Goal: Information Seeking & Learning: Learn about a topic

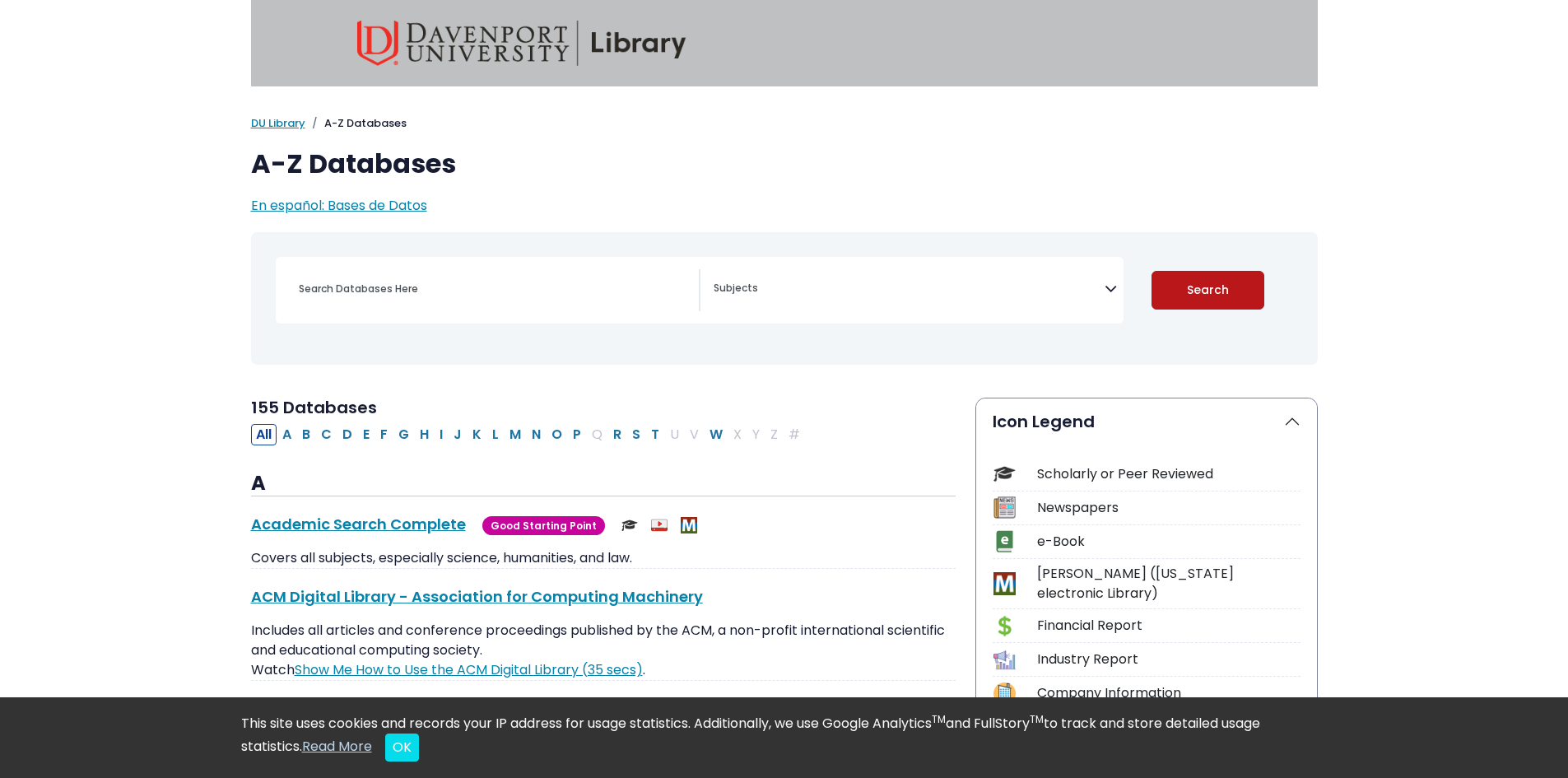
click at [1158, 298] on button "Search" at bounding box center [1207, 291] width 113 height 39
select select "Database Subject Filter"
click at [601, 300] on input "Search database by title or keyword" at bounding box center [494, 288] width 410 height 24
type input "money"
click at [1151, 271] on button "Search" at bounding box center [1207, 291] width 113 height 39
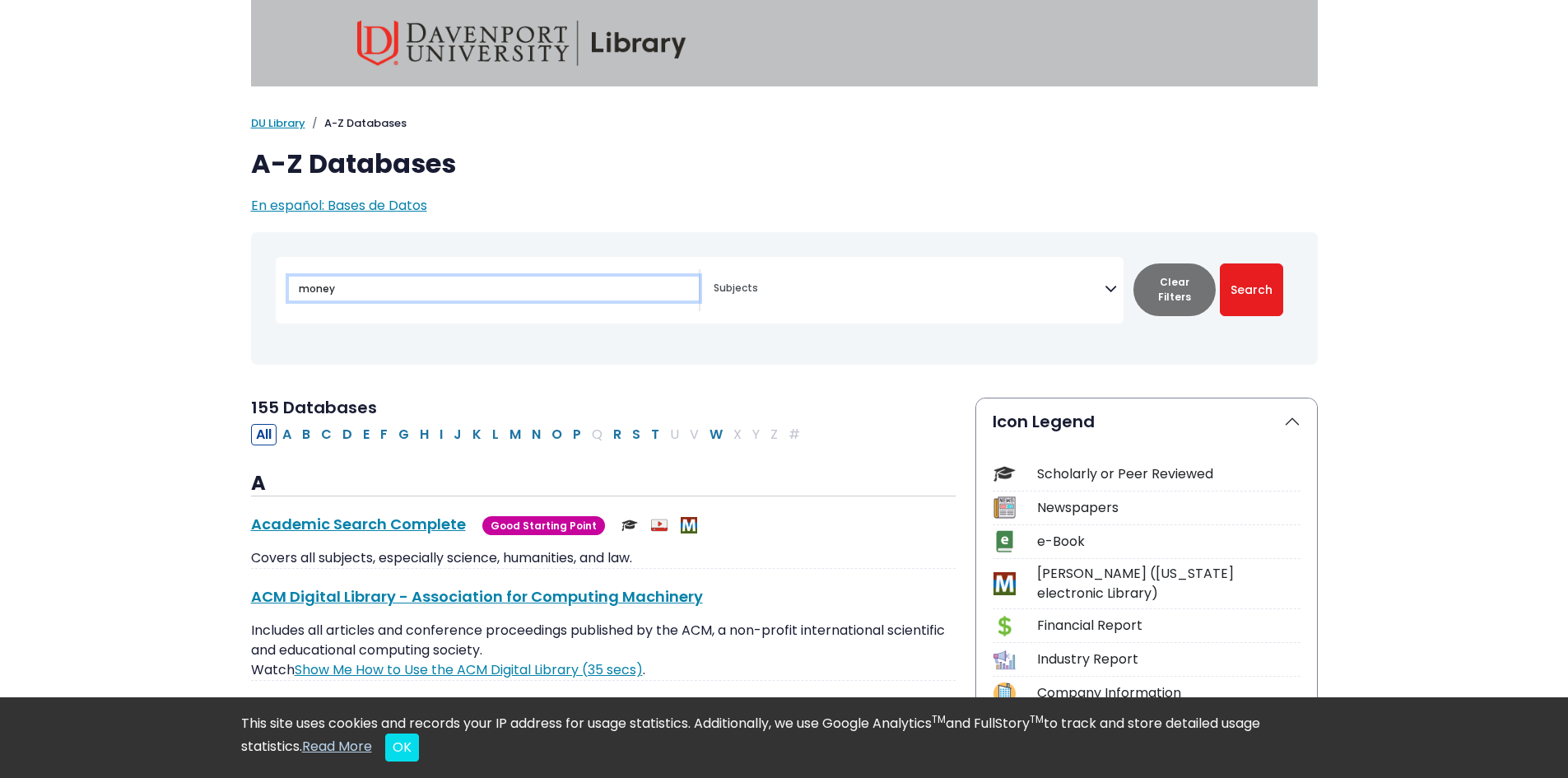
select select "Database Subject Filter"
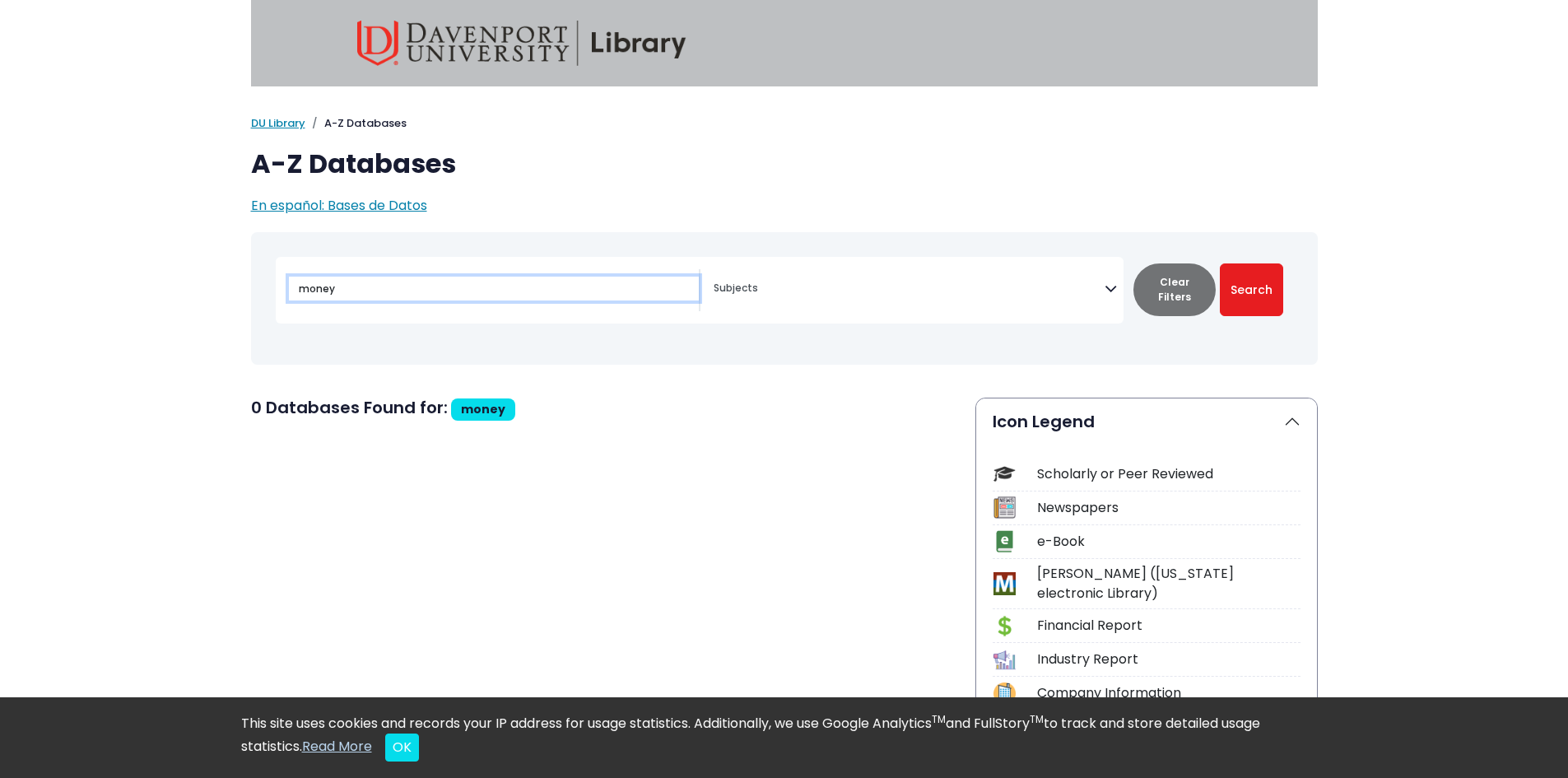
drag, startPoint x: 611, startPoint y: 292, endPoint x: 196, endPoint y: 244, distance: 417.8
type input "financial literacy"
click at [1220, 264] on button "Search" at bounding box center [1252, 290] width 64 height 53
select select "Database Subject Filter"
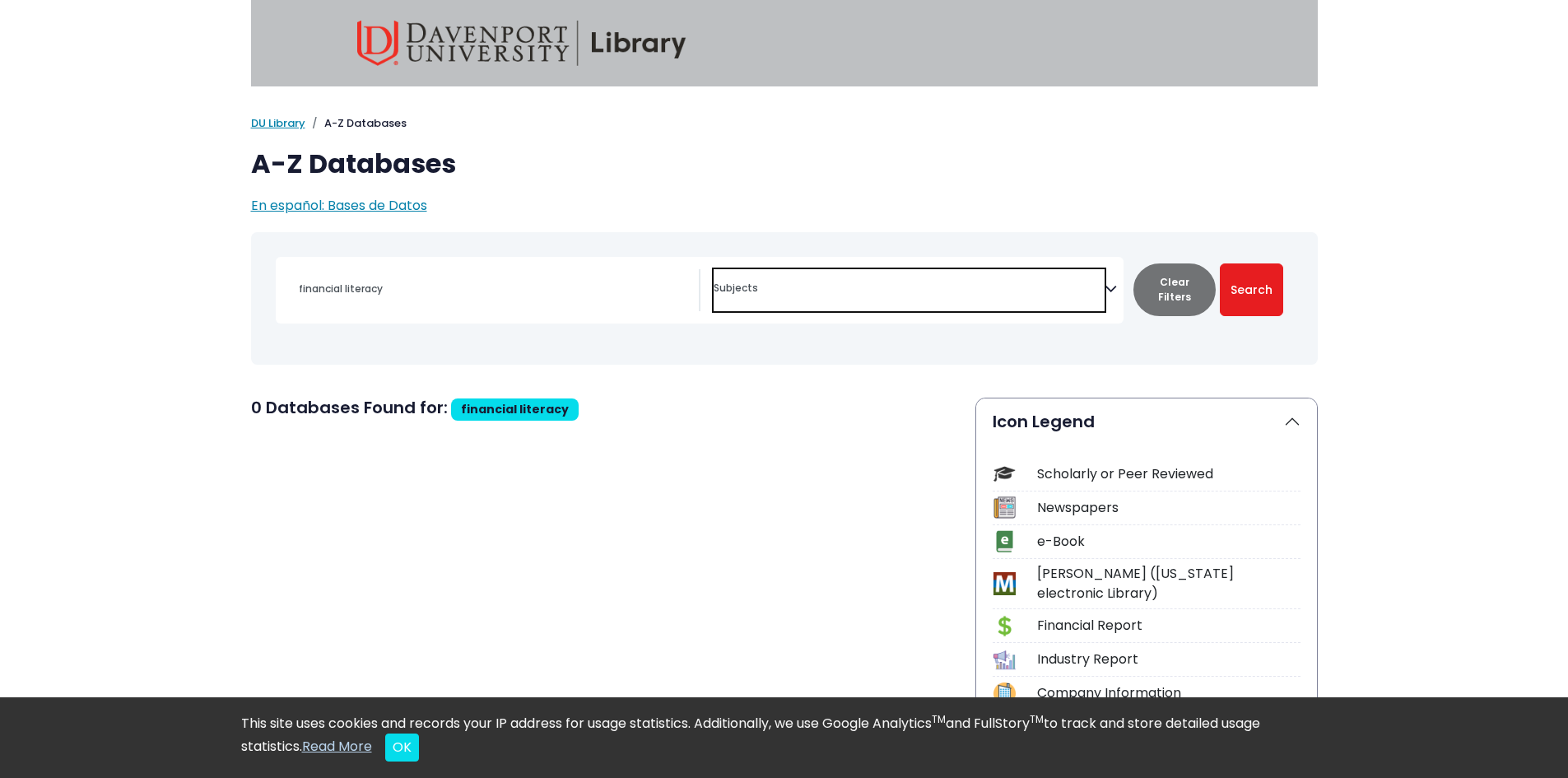
click at [1056, 291] on textarea "Search" at bounding box center [909, 289] width 391 height 13
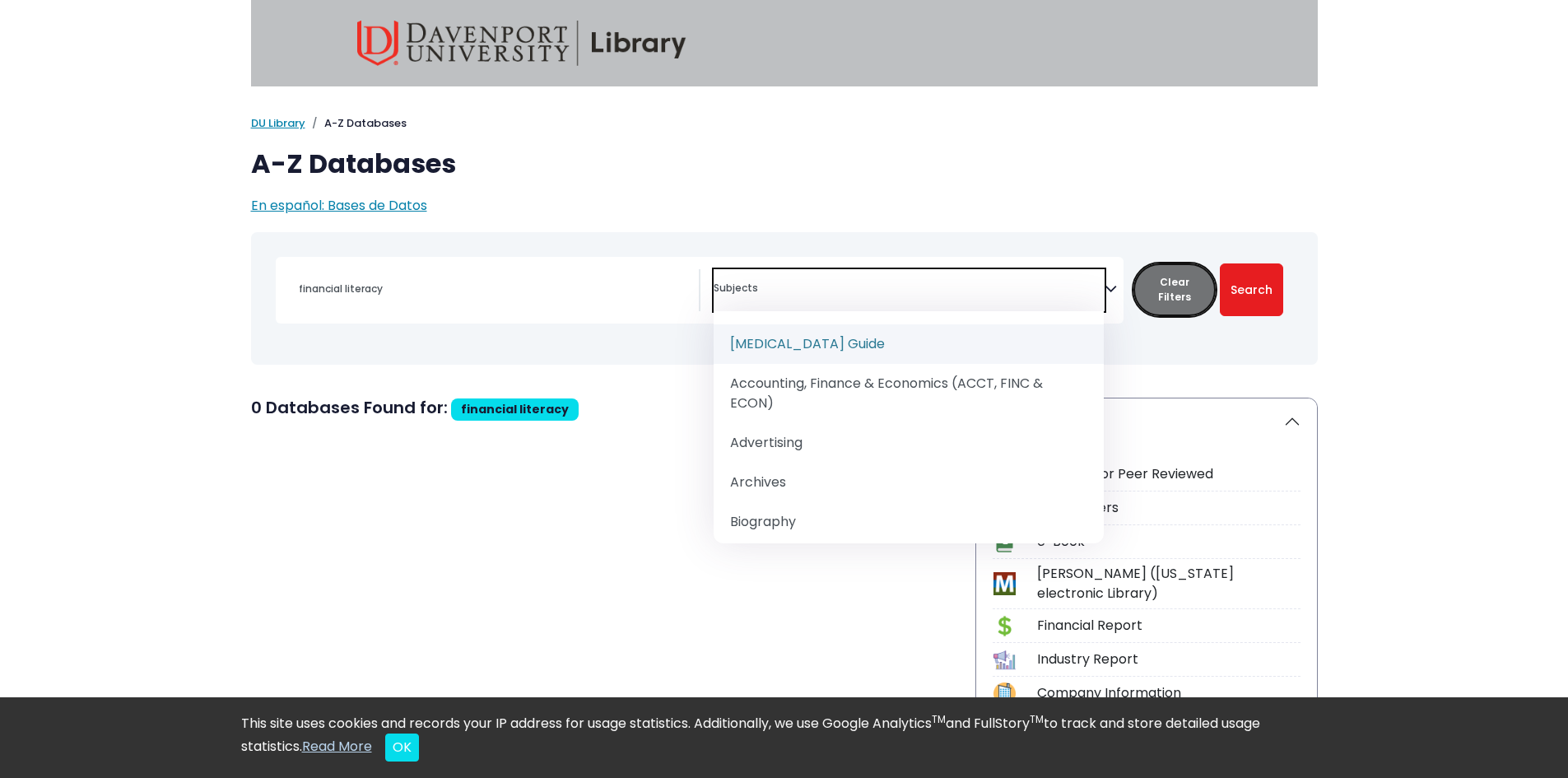
click at [1169, 281] on button "Clear Filters" at bounding box center [1174, 290] width 82 height 53
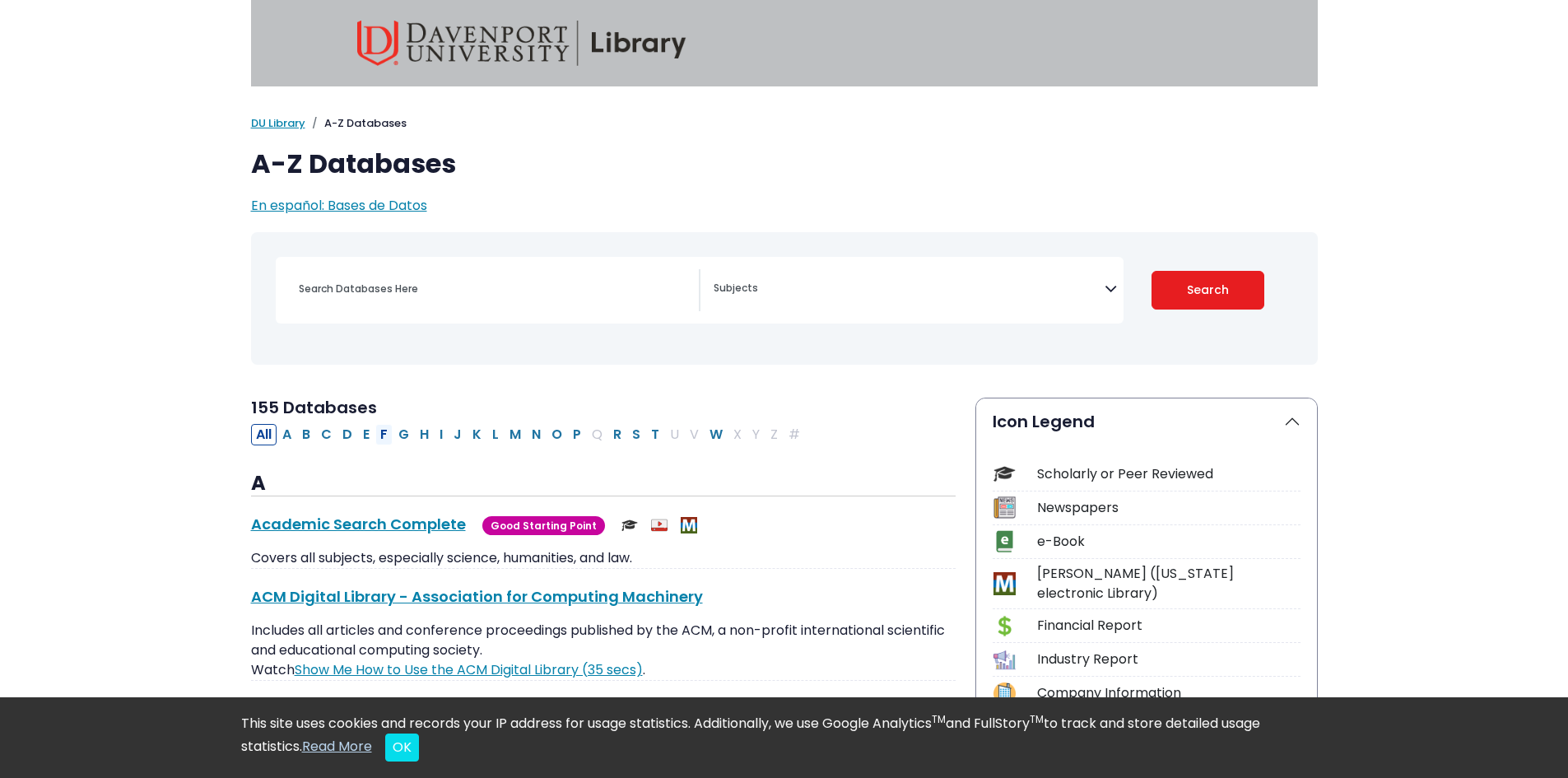
click at [385, 442] on button "F" at bounding box center [383, 434] width 17 height 21
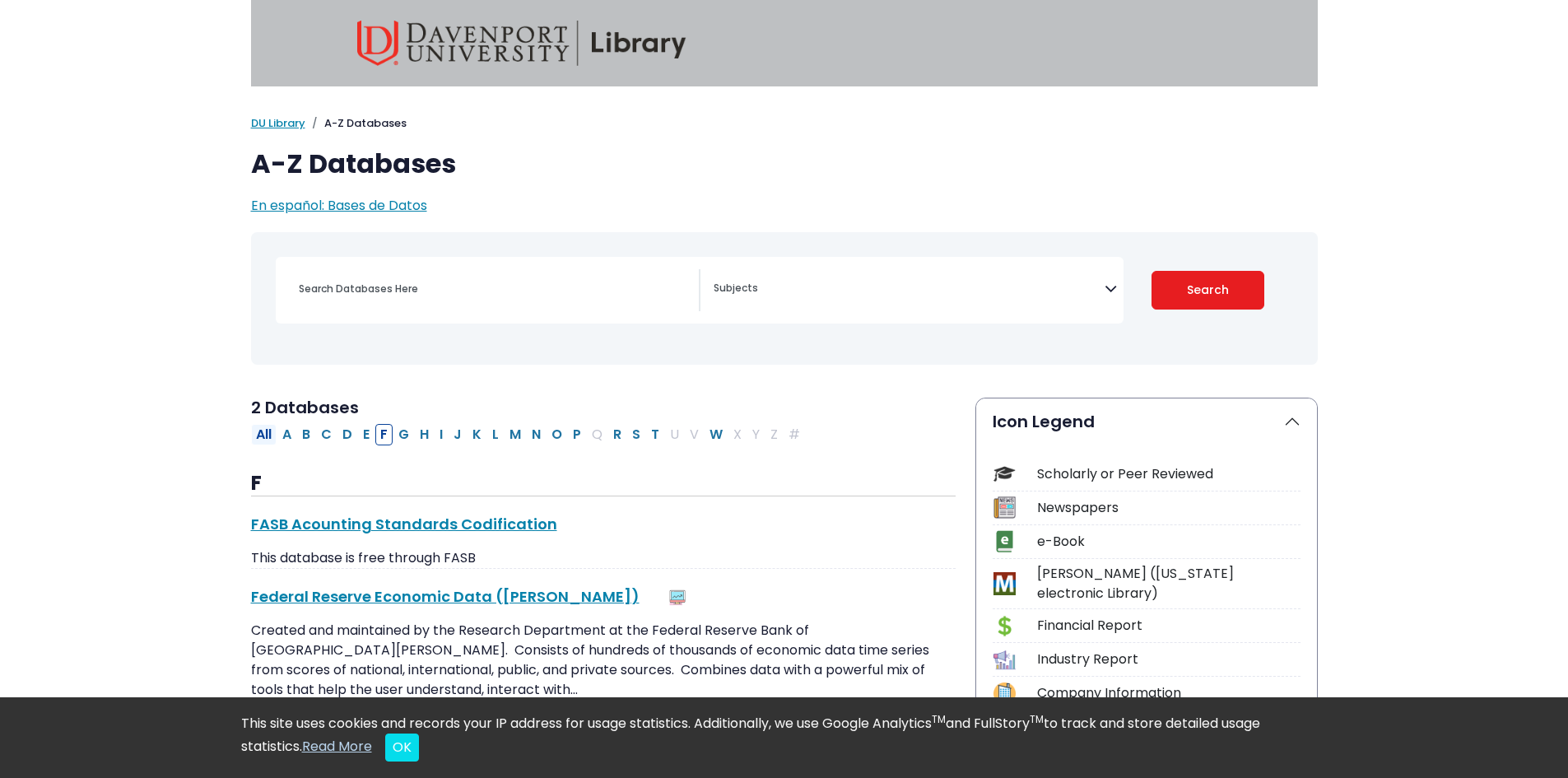
click at [267, 431] on button "All" at bounding box center [264, 434] width 26 height 21
select select "Database Subject Filter"
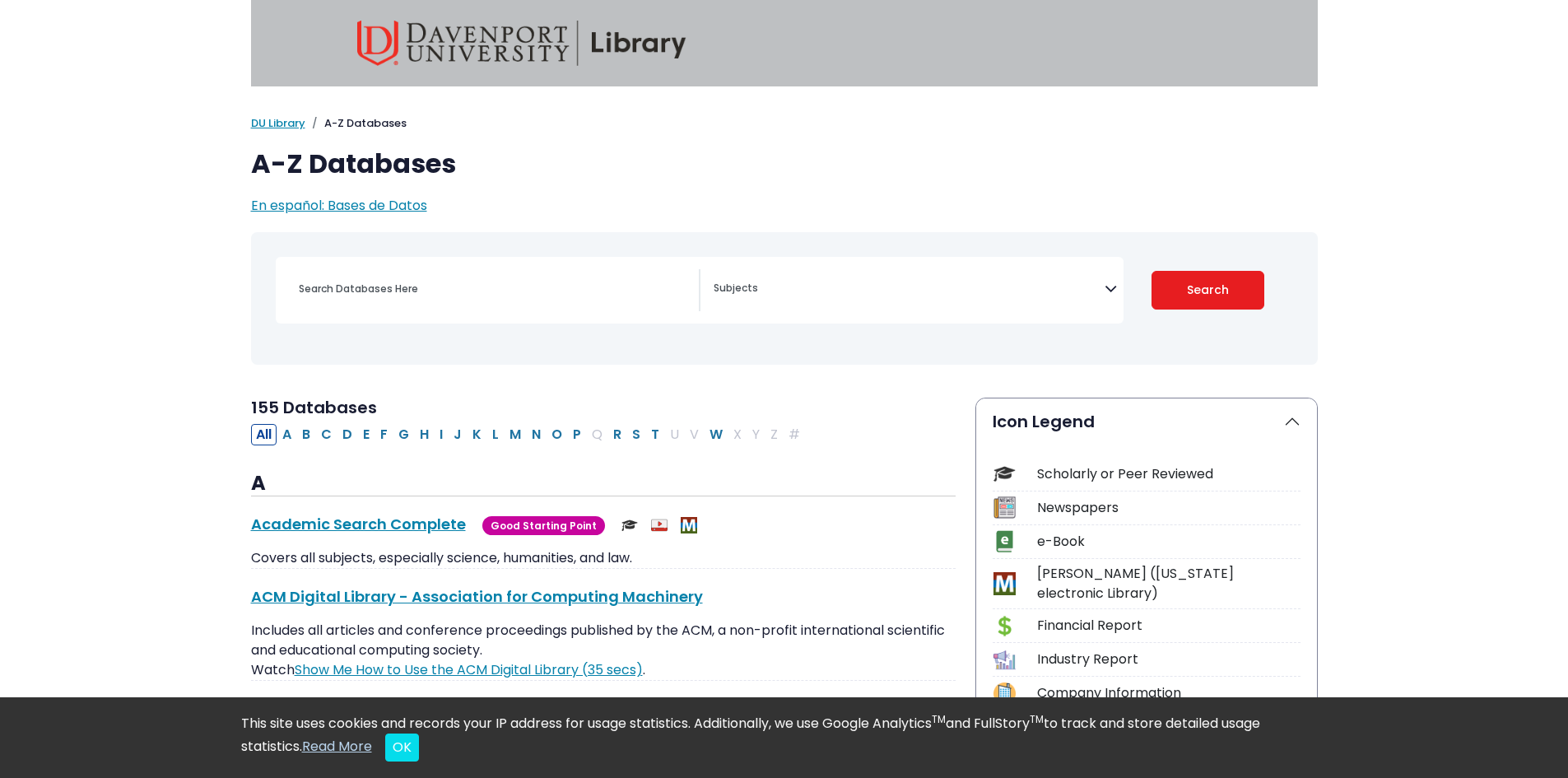
click at [332, 406] on span "155 Databases" at bounding box center [314, 407] width 126 height 23
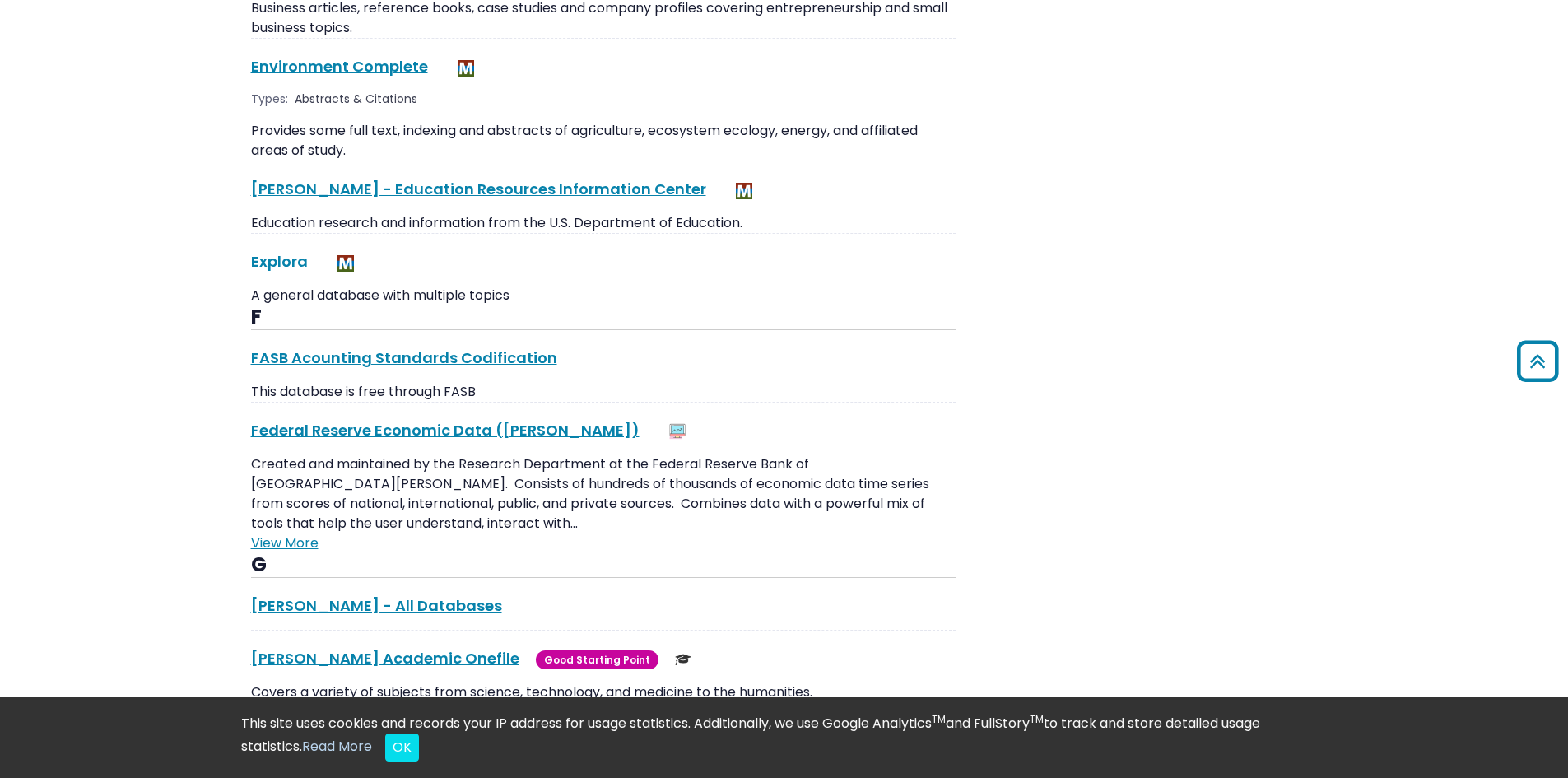
scroll to position [2634, 0]
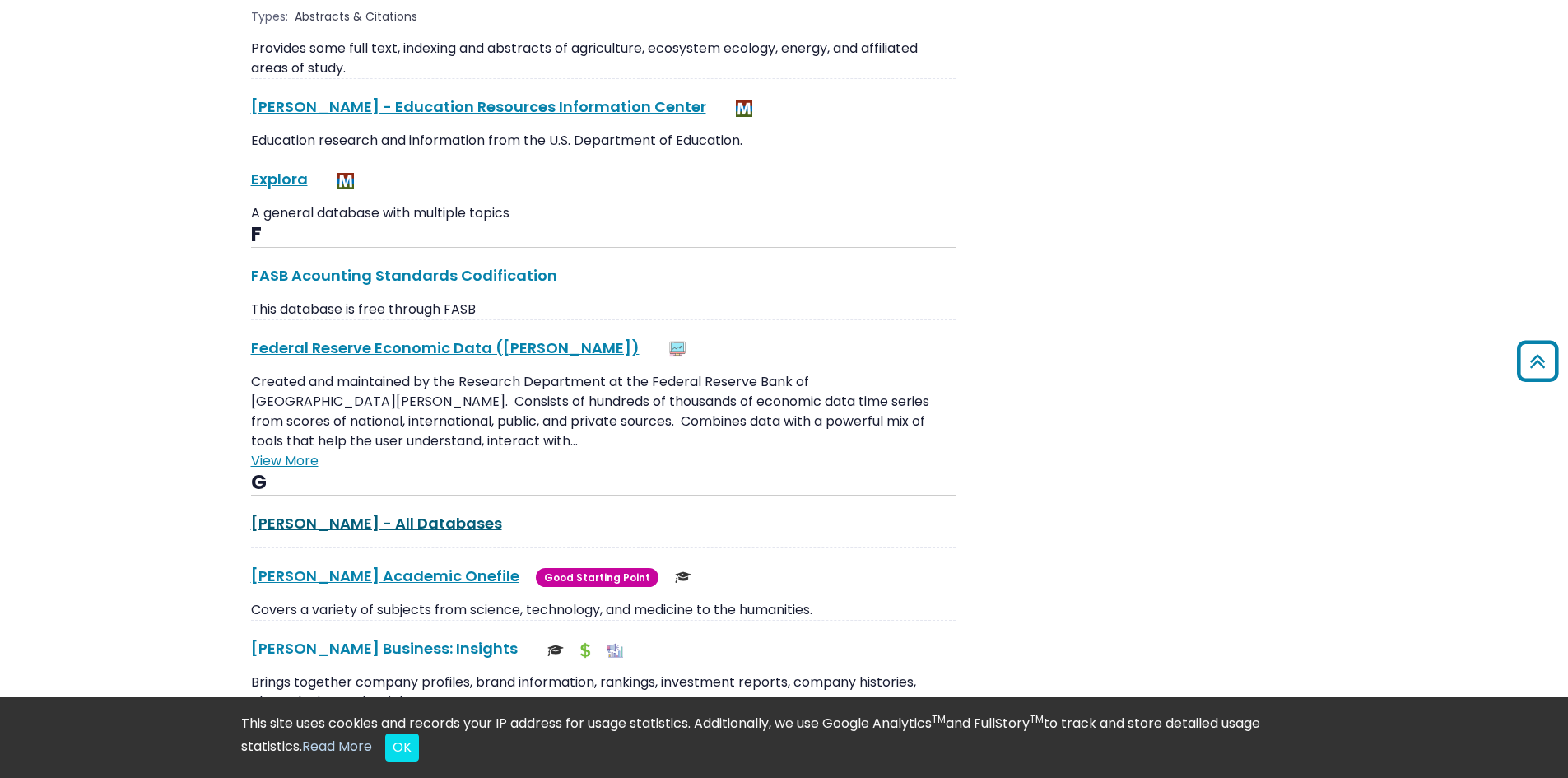
click at [319, 513] on link "[PERSON_NAME] - All Databases This link opens in a new window" at bounding box center [376, 523] width 251 height 20
